Goal: Transaction & Acquisition: Purchase product/service

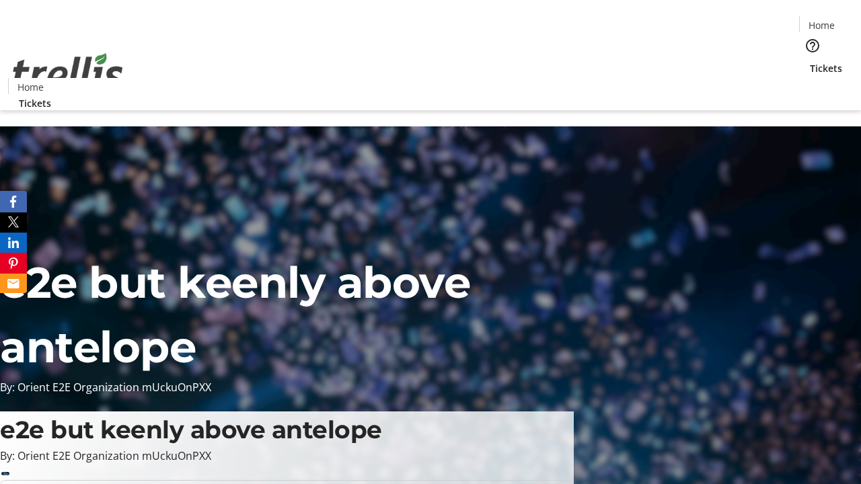
click at [809, 61] on span "Tickets" at bounding box center [825, 68] width 32 height 14
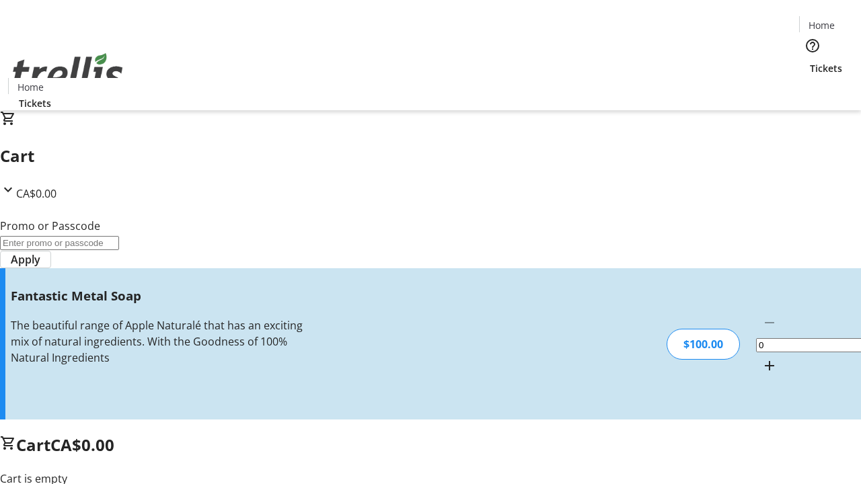
click at [761, 358] on mat-icon "Increment by one" at bounding box center [769, 366] width 16 height 16
type input "1"
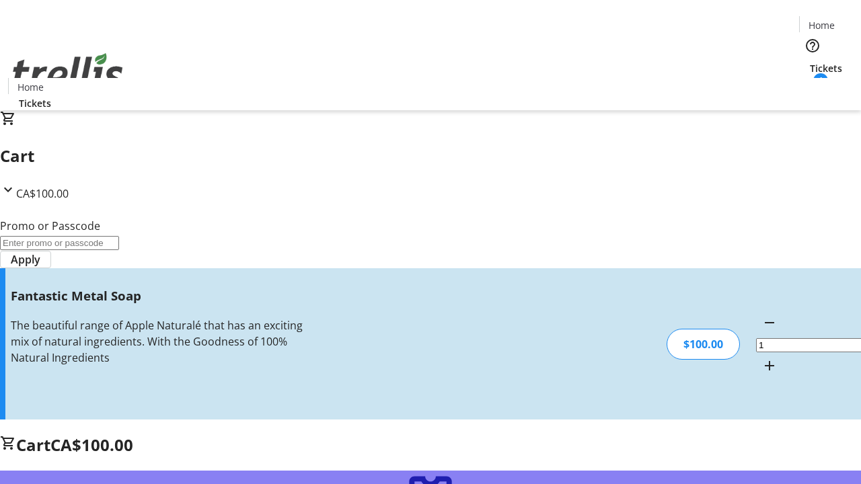
type input "FREE"
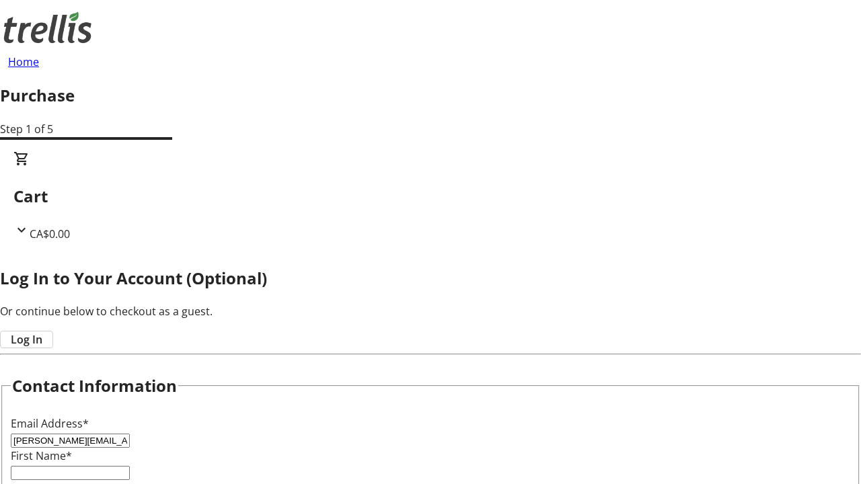
type input "[PERSON_NAME][EMAIL_ADDRESS][DOMAIN_NAME]"
type input "[PERSON_NAME]"
